Goal: Find contact information: Find contact information

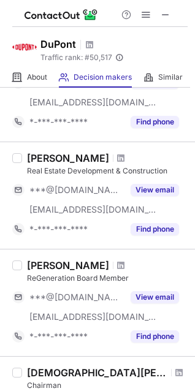
scroll to position [110, 0]
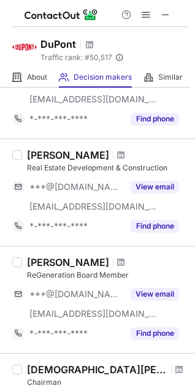
click at [100, 274] on div "ReGeneration Board Member" at bounding box center [107, 274] width 160 height 11
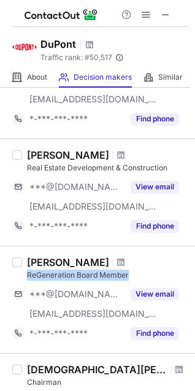
click at [100, 274] on div "ReGeneration Board Member" at bounding box center [107, 274] width 160 height 11
click at [77, 278] on div "ReGeneration Board Member" at bounding box center [107, 274] width 160 height 11
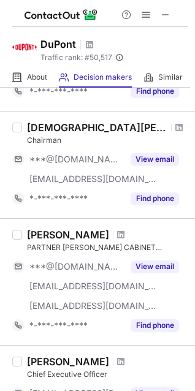
scroll to position [374, 0]
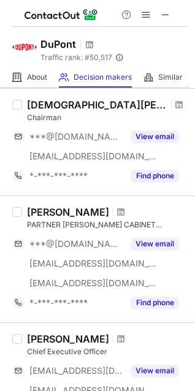
click at [87, 347] on div "Chief Executive Officer" at bounding box center [107, 351] width 160 height 11
click at [86, 347] on div "Chief Executive Officer" at bounding box center [107, 351] width 160 height 11
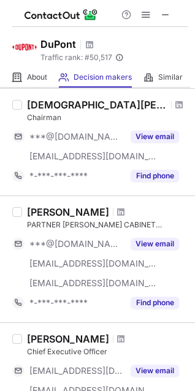
click at [72, 342] on div "[PERSON_NAME]" at bounding box center [68, 338] width 82 height 12
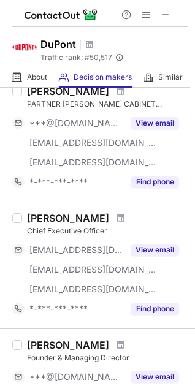
scroll to position [496, 0]
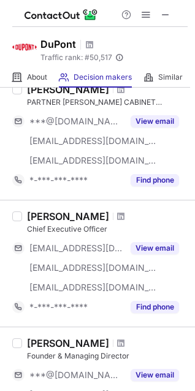
click at [105, 356] on div "Founder & Managing Director" at bounding box center [107, 355] width 160 height 11
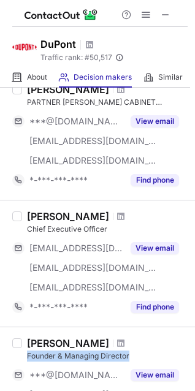
click at [105, 356] on div "Founder & Managing Director" at bounding box center [107, 355] width 160 height 11
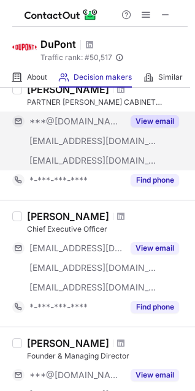
click at [122, 143] on div "[EMAIL_ADDRESS][DOMAIN_NAME]" at bounding box center [76, 140] width 94 height 11
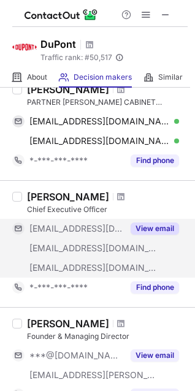
click at [158, 228] on button "View email" at bounding box center [154, 228] width 48 height 12
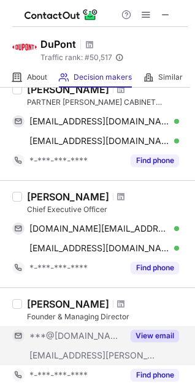
click at [155, 331] on button "View email" at bounding box center [154, 335] width 48 height 12
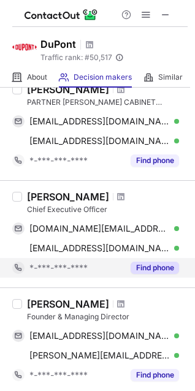
click at [154, 265] on button "Find phone" at bounding box center [154, 267] width 48 height 12
